Goal: Book appointment/travel/reservation

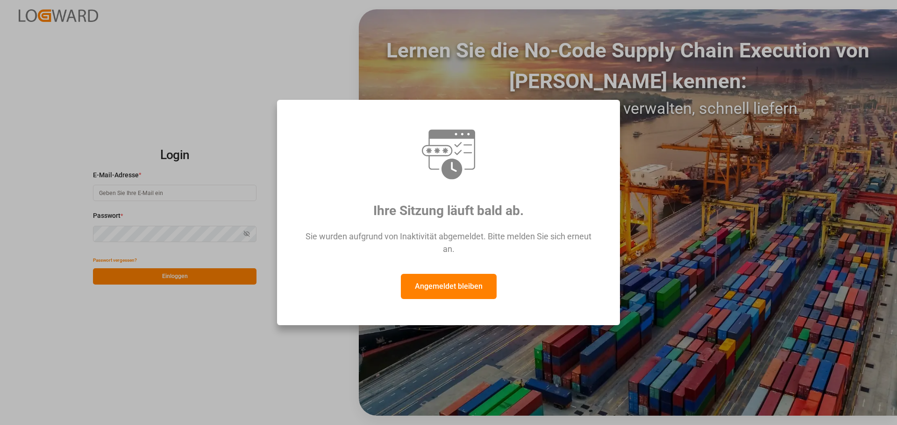
click at [449, 287] on font "Angemeldet bleiben" at bounding box center [449, 286] width 68 height 9
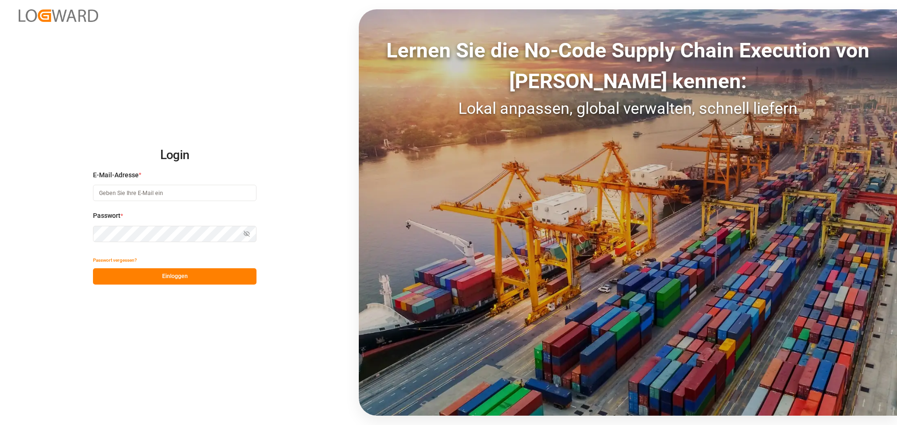
click at [146, 194] on input at bounding box center [174, 193] width 163 height 16
type input "[PERSON_NAME][EMAIL_ADDRESS][DOMAIN_NAME]"
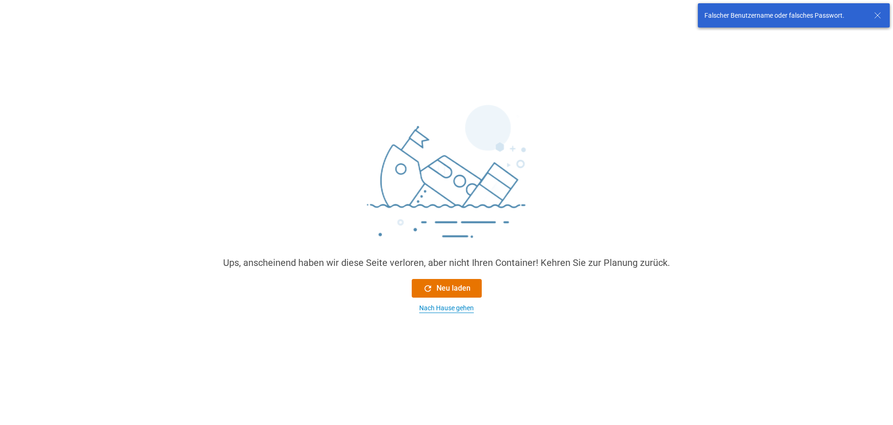
click at [464, 304] on font "Nach Hause gehen" at bounding box center [446, 307] width 55 height 7
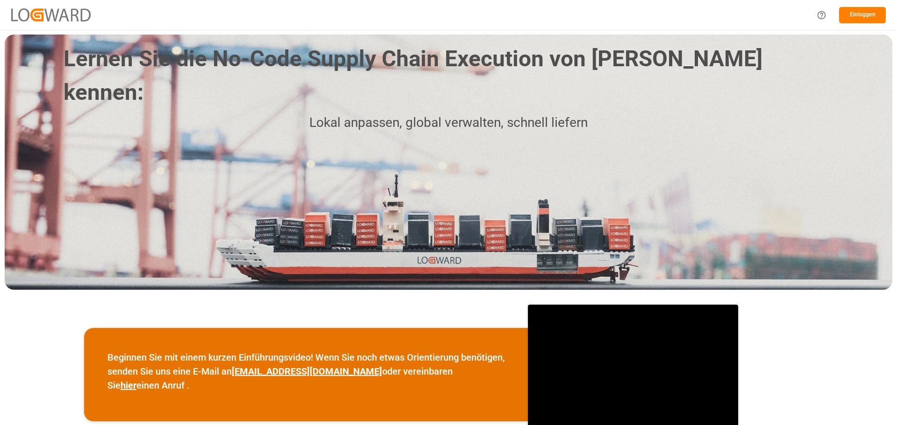
click at [858, 18] on font "Einloggen" at bounding box center [862, 14] width 26 height 7
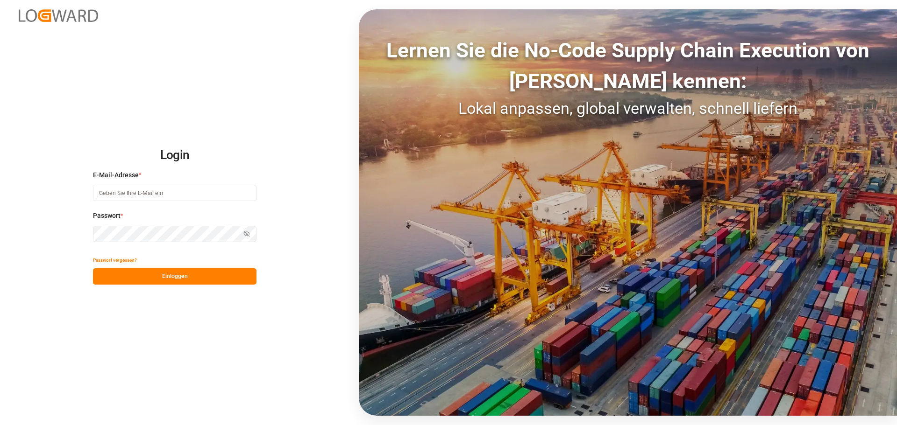
click at [157, 193] on input at bounding box center [174, 193] width 163 height 16
type input "[PERSON_NAME][EMAIL_ADDRESS][DOMAIN_NAME]"
click at [247, 234] on icon "button" at bounding box center [247, 234] width 6 height 6
click at [199, 279] on button "Einloggen" at bounding box center [174, 277] width 163 height 16
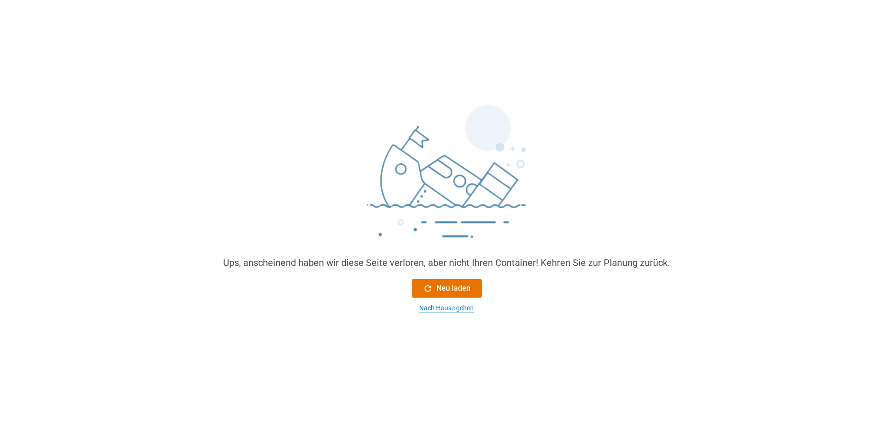
click at [469, 311] on font "Nach Hause gehen" at bounding box center [446, 307] width 55 height 7
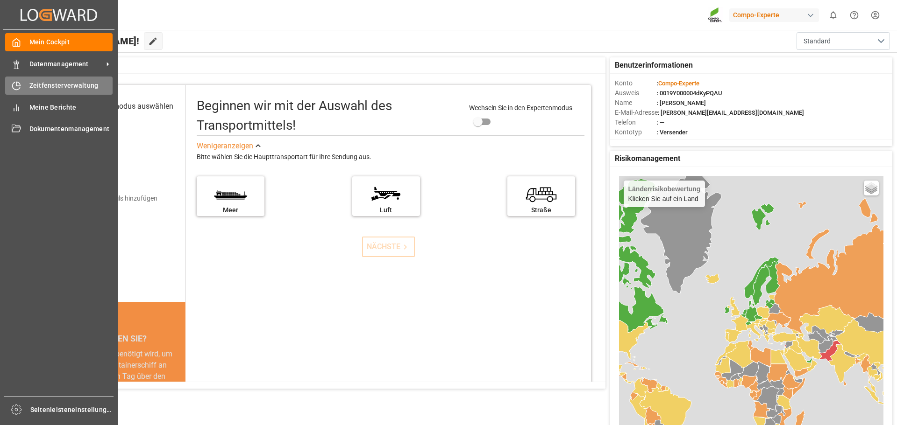
click at [41, 83] on font "Zeitfensterverwaltung" at bounding box center [63, 85] width 69 height 7
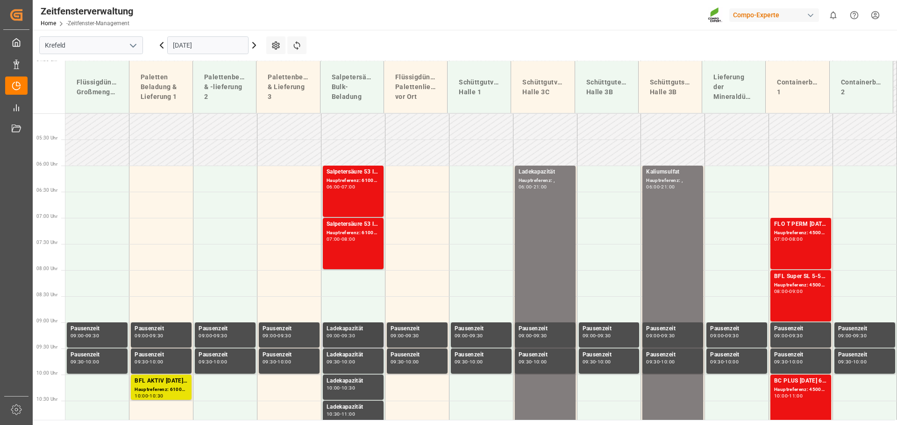
scroll to position [266, 0]
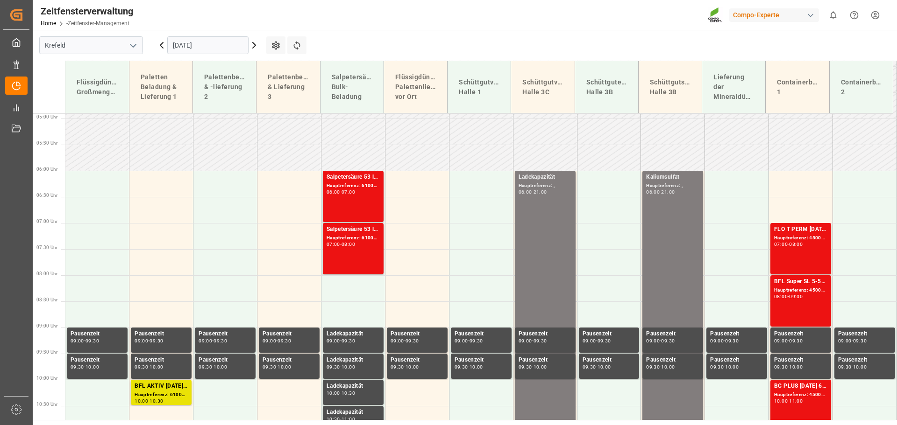
click at [192, 46] on input "[DATE]" at bounding box center [207, 45] width 81 height 18
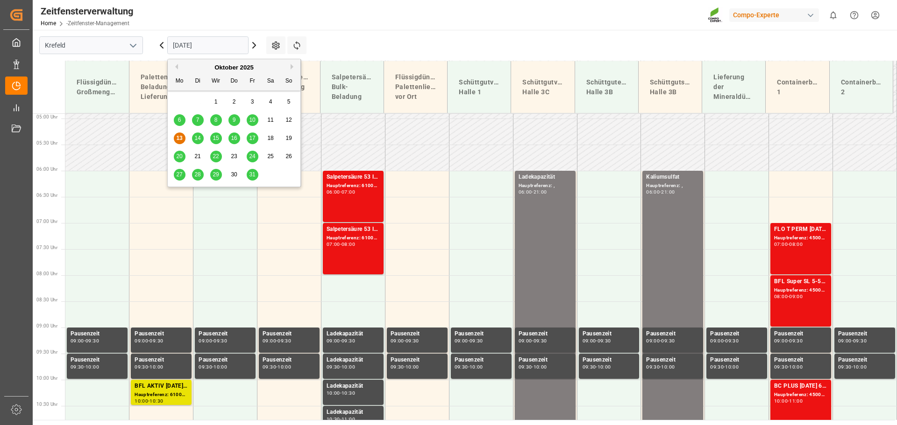
click at [195, 136] on font "14" at bounding box center [197, 138] width 6 height 7
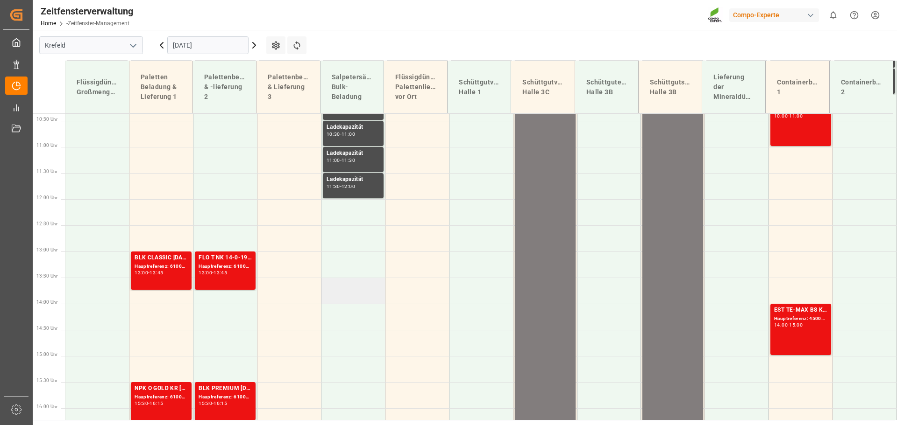
scroll to position [593, 0]
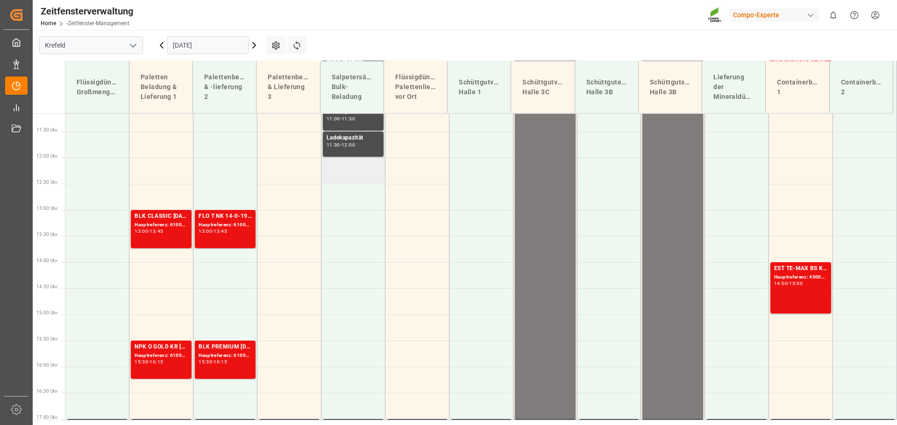
click at [346, 176] on td at bounding box center [353, 171] width 64 height 26
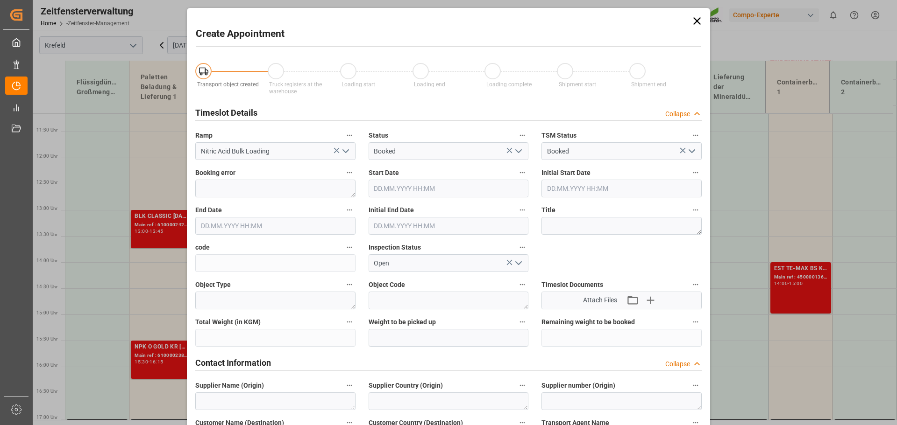
type input "[DATE] 12:00"
type input "[DATE] 12:30"
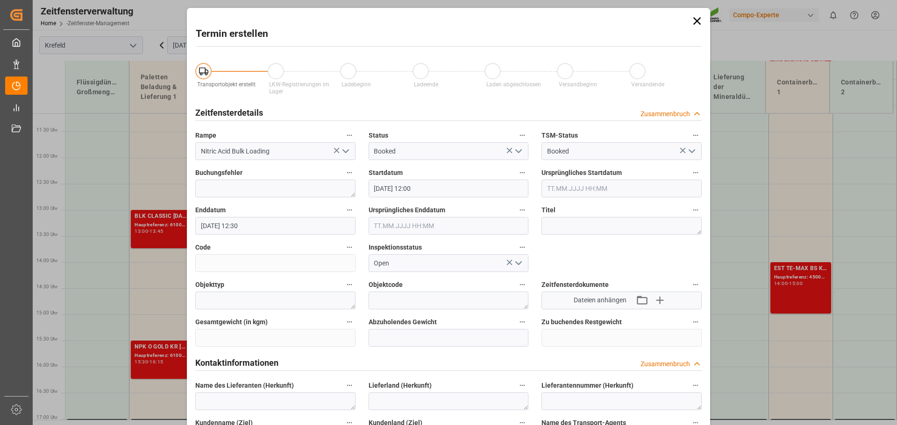
click at [256, 224] on input "[DATE] 12:30" at bounding box center [275, 226] width 160 height 18
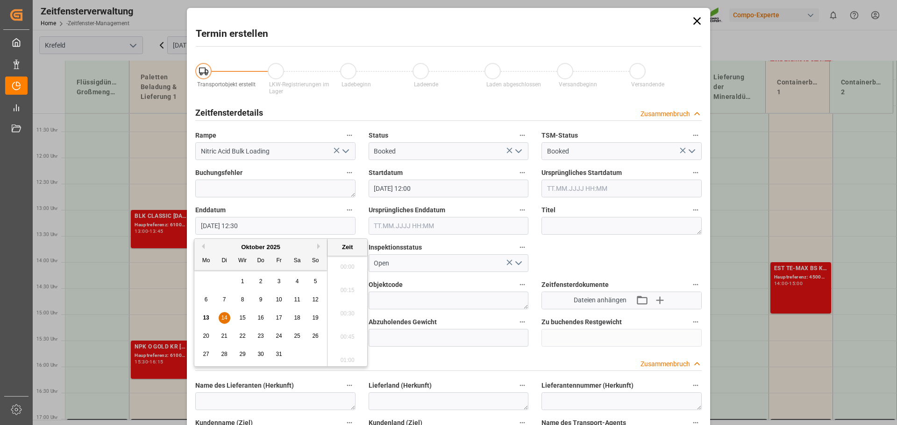
scroll to position [1124, 0]
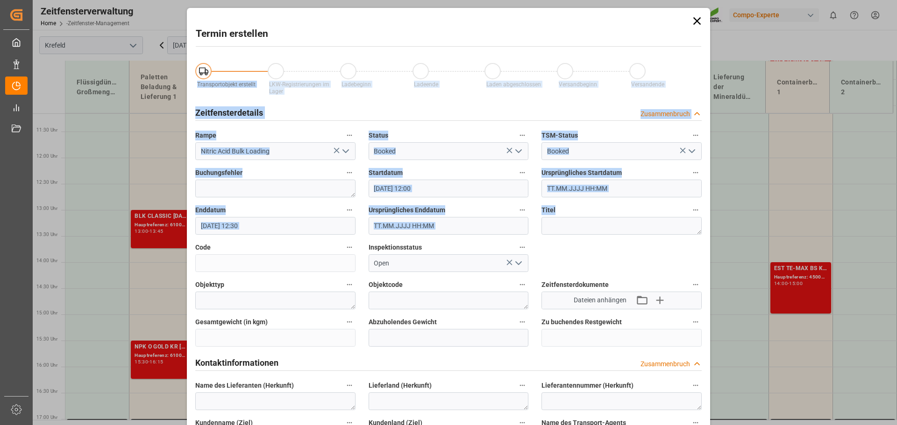
drag, startPoint x: 588, startPoint y: 24, endPoint x: 207, endPoint y: 225, distance: 430.3
click at [134, 244] on div "Termin erstellen Transportobjekt erstellt LKW-Registrierungen im Lager Ladebegi…" at bounding box center [448, 212] width 897 height 425
click at [695, 20] on icon at bounding box center [696, 20] width 13 height 13
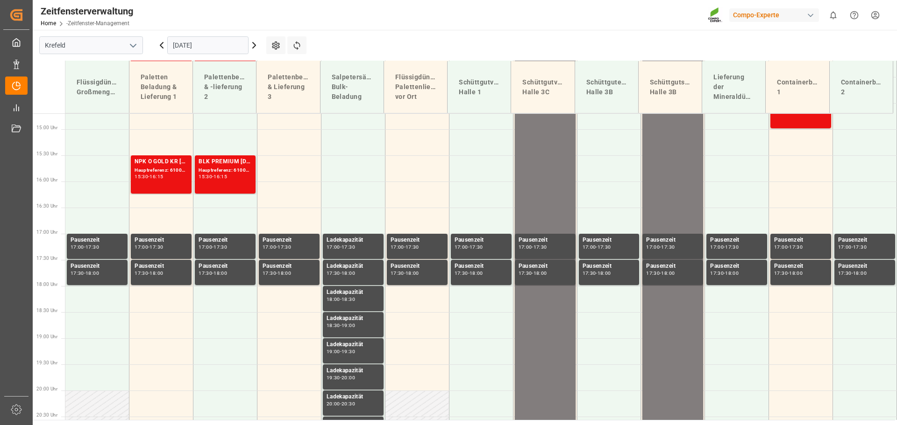
scroll to position [780, 0]
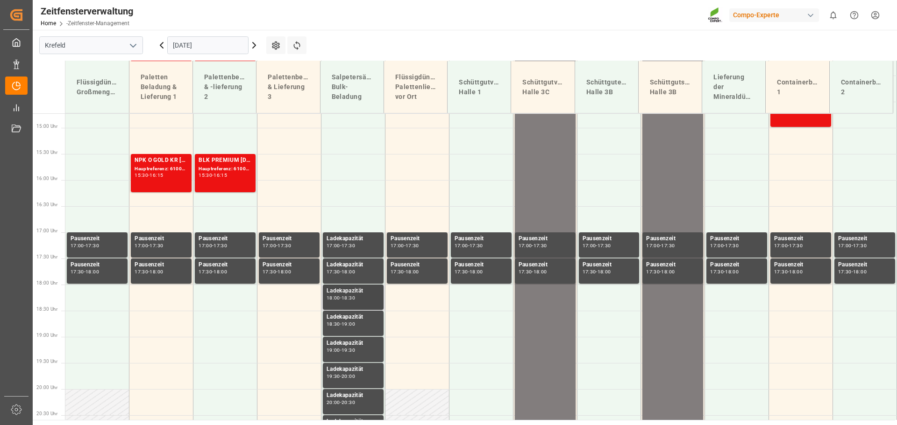
click at [355, 296] on font "18:30" at bounding box center [348, 298] width 14 height 6
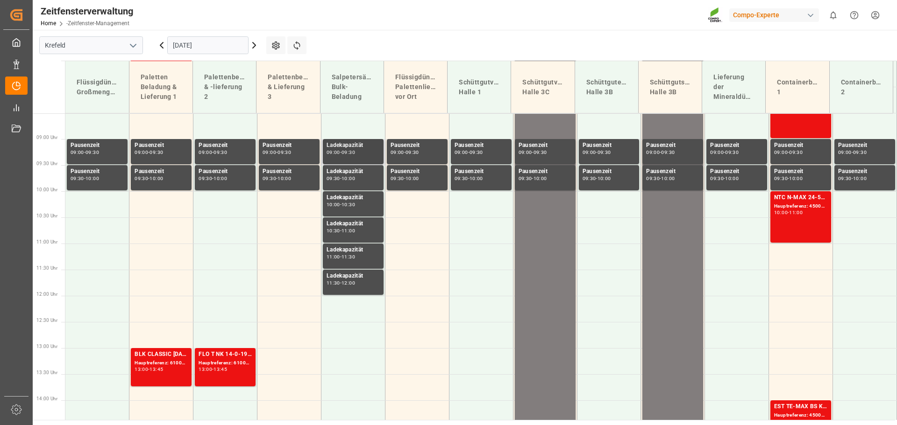
scroll to position [453, 0]
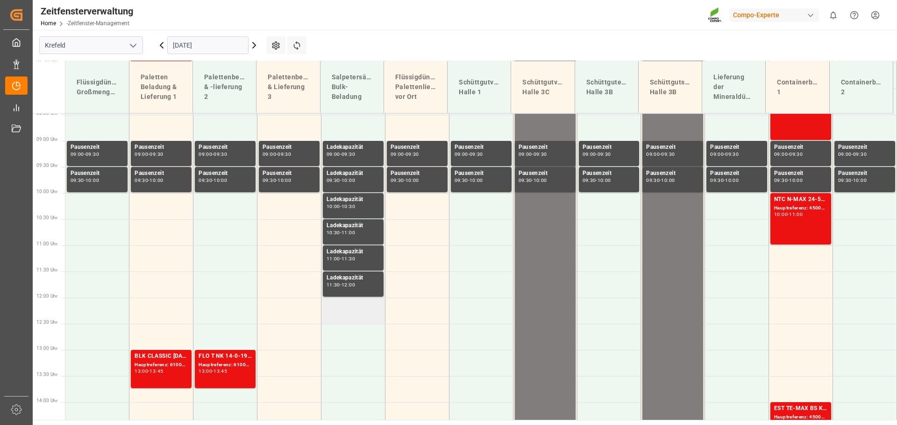
click at [354, 314] on td at bounding box center [353, 311] width 64 height 26
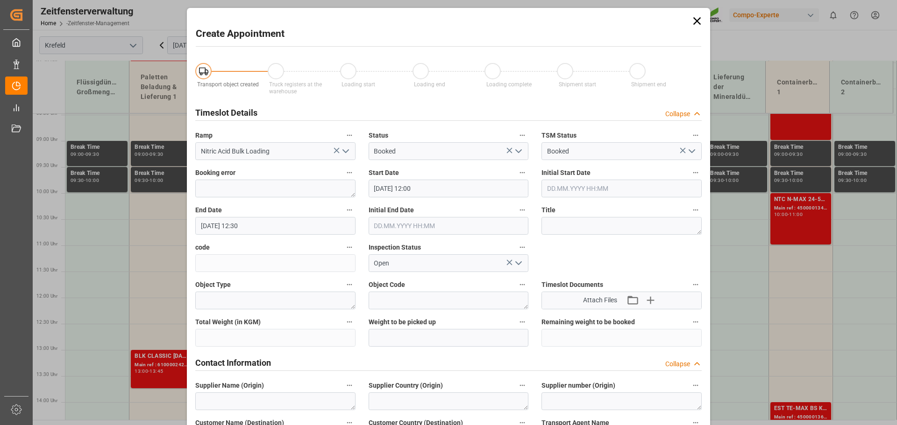
type input "[DATE] 12:00"
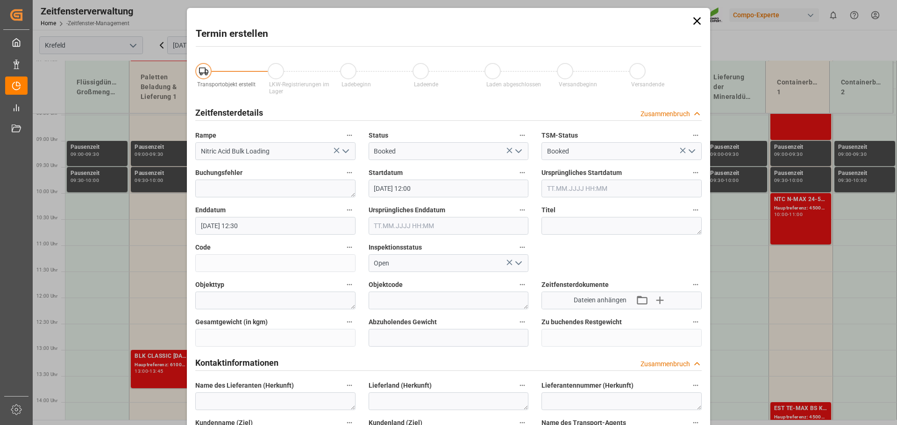
click at [250, 225] on input "[DATE] 12:30" at bounding box center [275, 226] width 160 height 18
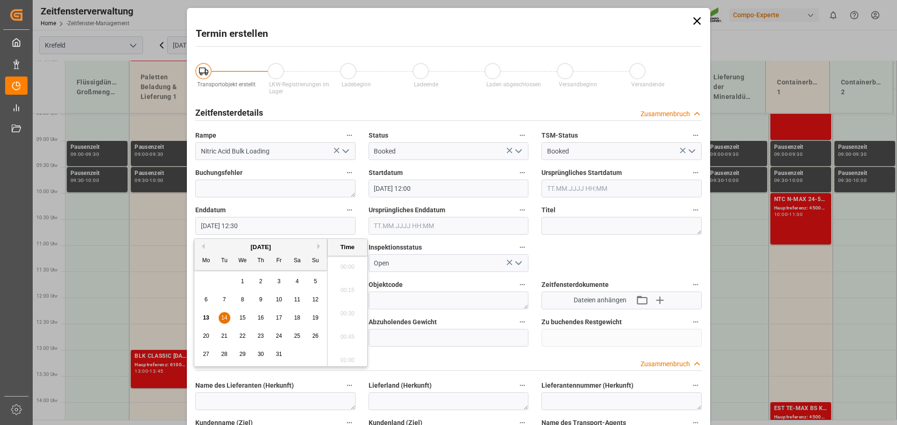
click at [250, 225] on input "[DATE] 12:30" at bounding box center [275, 226] width 160 height 18
click at [347, 313] on font "17:00" at bounding box center [347, 310] width 14 height 7
type input "[DATE] 17:00"
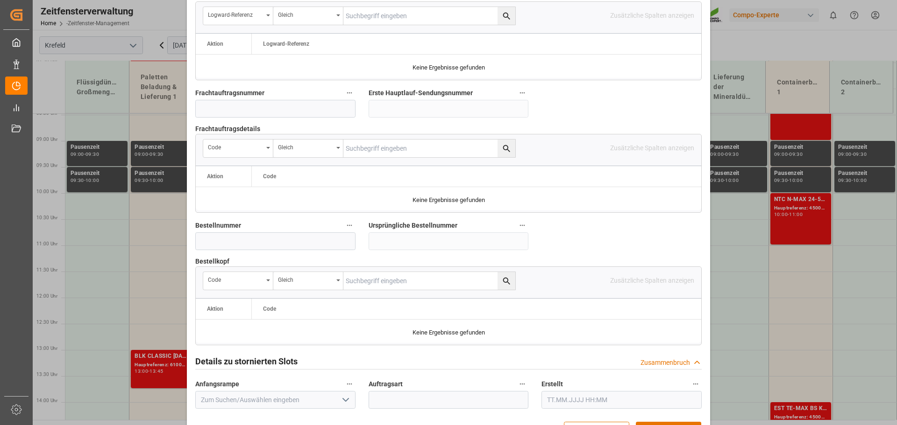
scroll to position [870, 0]
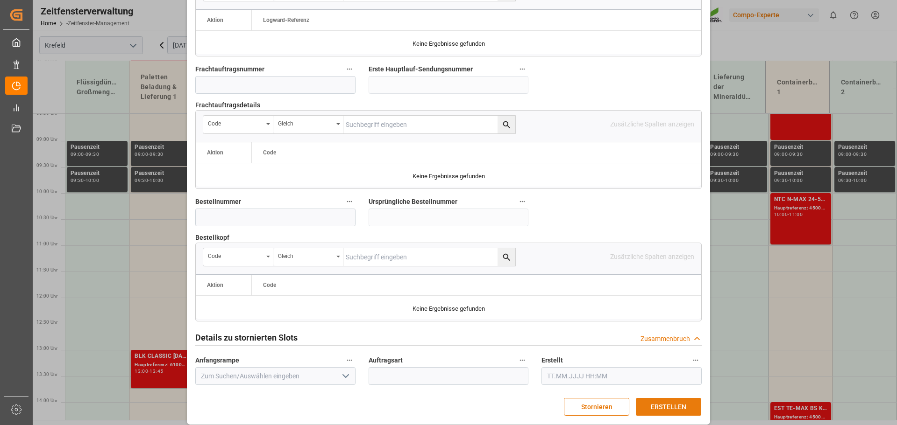
click at [664, 403] on font "ERSTELLEN" at bounding box center [668, 406] width 35 height 7
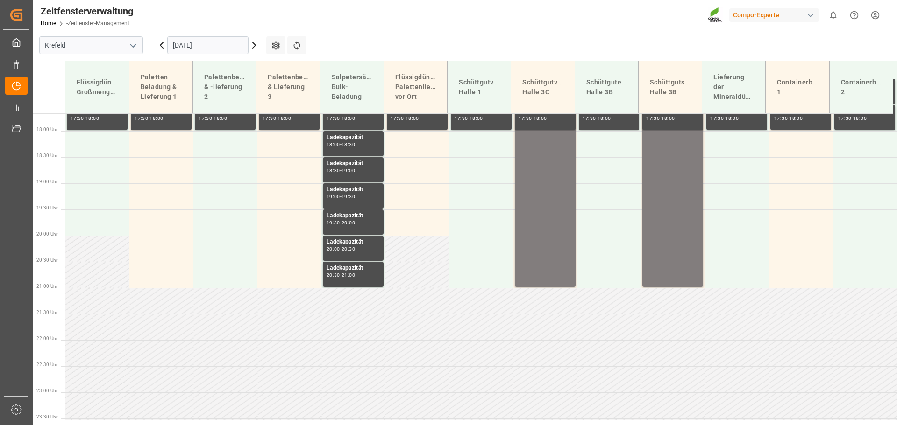
scroll to position [912, 0]
